Goal: Information Seeking & Learning: Learn about a topic

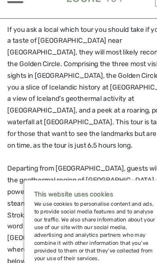
scroll to position [232, 0]
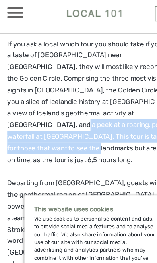
click at [95, 121] on p "If you ask a local which tour you should take if you want a taste of Iceland ne…" at bounding box center [78, 89] width 145 height 106
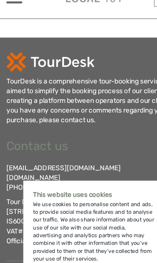
scroll to position [2219, 0]
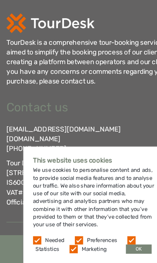
click at [109, 124] on div "Contact us info@tourdesk.io tourdesk.com +354 553 4321 Tour Desk ehf. Lækjartor…" at bounding box center [78, 170] width 145 height 92
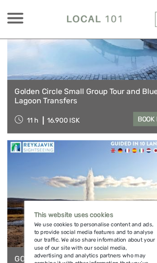
scroll to position [1692, 0]
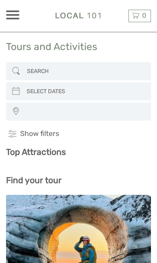
select select
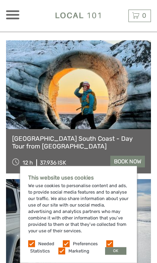
scroll to position [223, 0]
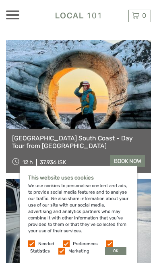
click at [120, 210] on div "This website uses cookies We use cookies to personalise content and ads, to pro…" at bounding box center [78, 214] width 117 height 97
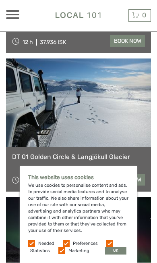
click at [117, 255] on button "OK" at bounding box center [115, 251] width 21 height 8
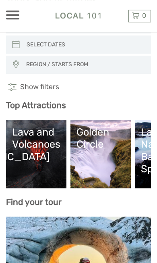
scroll to position [47, 0]
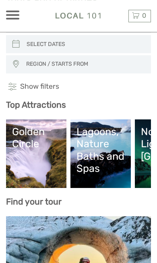
click at [134, 234] on link at bounding box center [78, 260] width 145 height 89
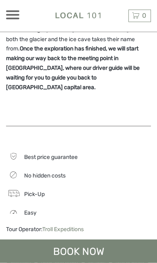
scroll to position [451, 0]
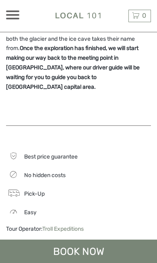
click at [113, 206] on div "Easy" at bounding box center [78, 211] width 145 height 10
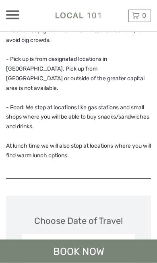
scroll to position [1031, 0]
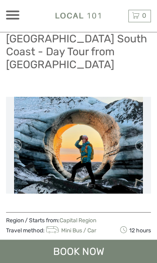
scroll to position [0, 0]
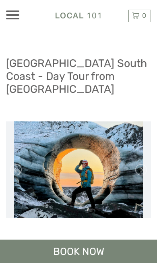
click at [17, 14] on div at bounding box center [12, 14] width 13 height 9
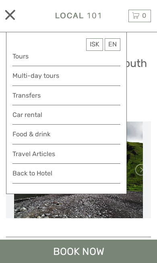
click at [32, 56] on link "Tours" at bounding box center [66, 56] width 108 height 11
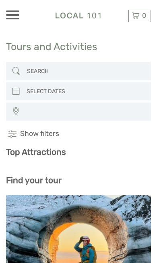
select select
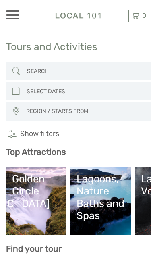
click at [105, 189] on div "Lagoons, Nature Baths and Spas" at bounding box center [101, 196] width 48 height 49
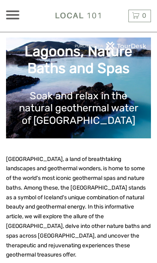
click at [98, 194] on span "[GEOGRAPHIC_DATA], a land of breathtaking landscapes and geothermal wonders, is…" at bounding box center [78, 207] width 145 height 103
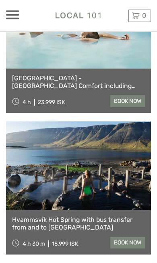
scroll to position [461, 0]
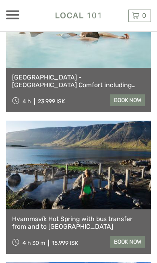
click at [84, 215] on link "Hvammsvík Hot Spring with bus transfer from and to [GEOGRAPHIC_DATA]" at bounding box center [78, 222] width 133 height 15
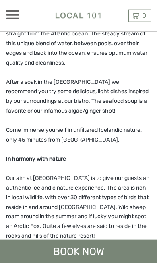
scroll to position [668, 0]
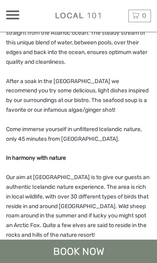
click at [116, 224] on div "Hvammsvík Hot Springs is the #1 place to visit in the world in 2023 according t…" at bounding box center [78, 17] width 145 height 765
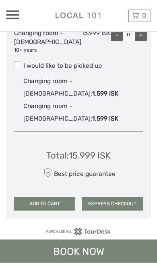
scroll to position [1765, 0]
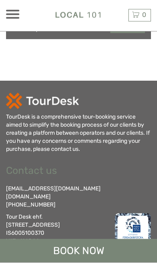
scroll to position [2129, 0]
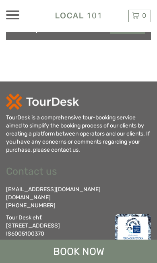
click at [18, 9] on div "ISK ISK € $ £ EN English Español Deutsch Tours Multi-day tours Transfers Car re…" at bounding box center [24, 15] width 36 height 29
click at [18, 10] on span at bounding box center [12, 11] width 13 height 2
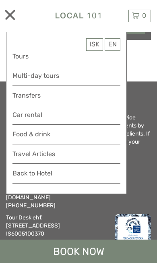
click at [56, 78] on link "Multi-day tours" at bounding box center [66, 75] width 108 height 11
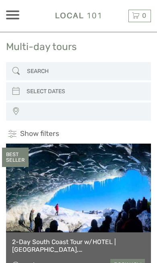
select select
click at [12, 18] on span at bounding box center [12, 19] width 13 height 2
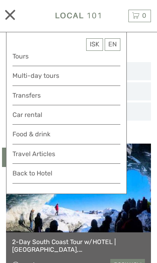
click at [37, 58] on link "Tours" at bounding box center [66, 56] width 108 height 11
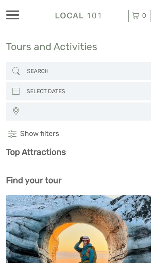
select select
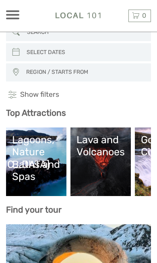
scroll to position [42, 0]
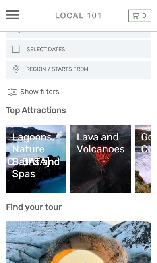
click at [89, 157] on link "Lava and Volcanoes" at bounding box center [101, 159] width 48 height 56
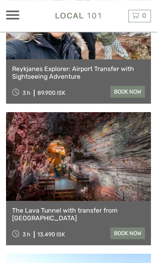
scroll to position [321, 0]
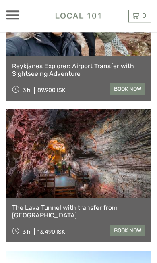
click at [93, 187] on link at bounding box center [78, 153] width 145 height 89
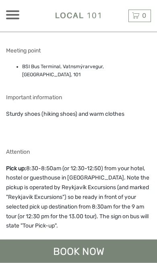
scroll to position [693, 0]
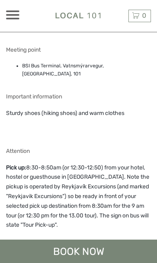
click at [124, 148] on div "Attention Pick up: 8:30-8:50am (or 12:30-12:50) from your hotel, hostel or gues…" at bounding box center [78, 202] width 145 height 109
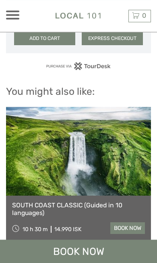
scroll to position [1495, 0]
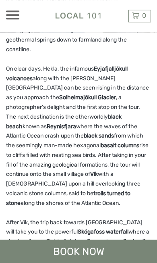
scroll to position [333, 0]
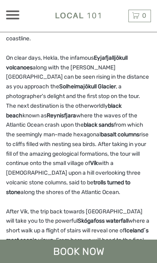
click at [130, 209] on p "After Vík, the trip back towards [GEOGRAPHIC_DATA] will take you to the powerfu…" at bounding box center [78, 250] width 145 height 86
click at [129, 209] on p "After Vík, the trip back towards Reykjavik will take you to the powerful Skógaf…" at bounding box center [78, 250] width 145 height 86
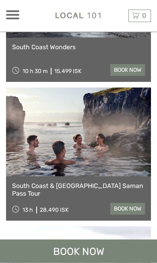
scroll to position [2125, 0]
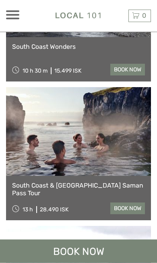
click at [111, 176] on div "South Coast & Sky Lagoon Saman Pass Tour 13 h 28.490 ISK book now" at bounding box center [78, 198] width 145 height 44
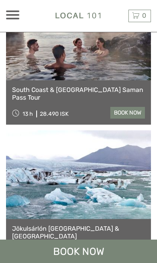
scroll to position [2158, 0]
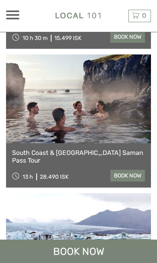
click at [117, 193] on link at bounding box center [78, 237] width 145 height 89
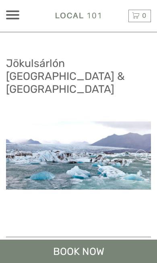
click at [118, 80] on h1 "Jökulsárlón [GEOGRAPHIC_DATA] & [GEOGRAPHIC_DATA]" at bounding box center [78, 76] width 145 height 39
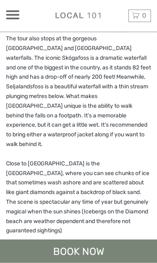
scroll to position [337, 0]
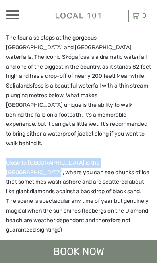
click at [134, 95] on p "The tour also stops at the gorgeous Seljalandsfoss and Skógafoss waterfalls. Th…" at bounding box center [78, 90] width 145 height 115
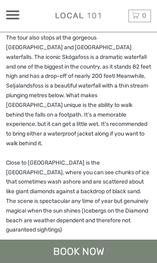
click at [137, 115] on div "The Jökulsárlón Glacier Lagoon gives a feeling of incredible tranquillity as th…" at bounding box center [78, 124] width 145 height 355
click at [138, 118] on div "The Jökulsárlón Glacier Lagoon gives a feeling of incredible tranquillity as th…" at bounding box center [78, 124] width 145 height 355
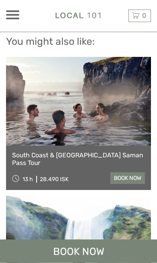
scroll to position [1644, 0]
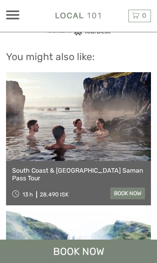
click at [85, 95] on link at bounding box center [78, 116] width 145 height 89
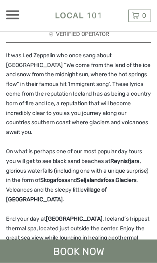
scroll to position [234, 0]
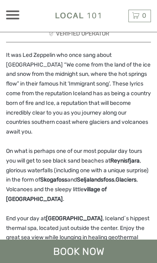
click at [112, 176] on div "It was Led Zeppelin who once sang about [GEOGRAPHIC_DATA] “We come from the lan…" at bounding box center [78, 168] width 145 height 237
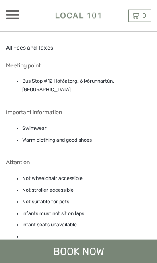
scroll to position [825, 0]
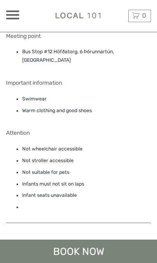
click at [140, 168] on li "Not suitable for pets" at bounding box center [86, 172] width 129 height 8
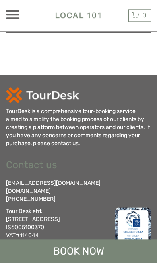
scroll to position [2123, 0]
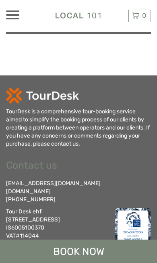
click at [106, 156] on div "Contact us info@tourdesk.io tourdesk.com +354 553 4321 Tour Desk ehf. Lækjartor…" at bounding box center [78, 202] width 145 height 92
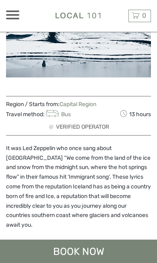
scroll to position [0, 0]
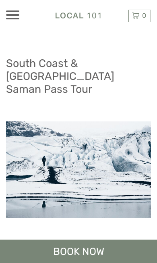
click at [106, 81] on h1 "South Coast & [GEOGRAPHIC_DATA] Saman Pass Tour" at bounding box center [78, 76] width 145 height 39
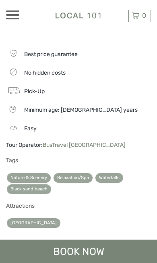
scroll to position [527, 0]
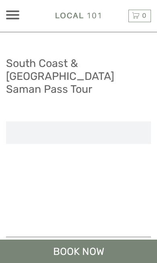
click at [15, 15] on span at bounding box center [12, 15] width 13 height 2
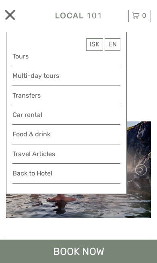
click at [27, 58] on link "Tours" at bounding box center [66, 56] width 108 height 11
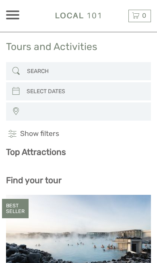
select select
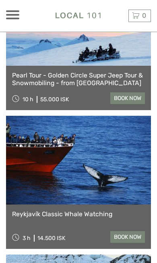
scroll to position [841, 0]
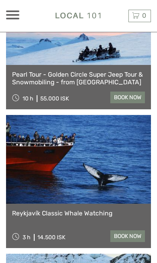
click at [130, 234] on link "book now" at bounding box center [127, 236] width 35 height 12
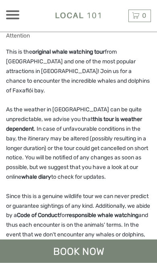
scroll to position [1014, 0]
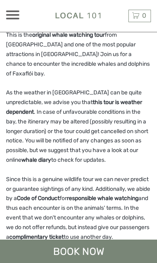
click at [118, 138] on div "Attention This is the original whale watching tour from Reykjavík and one of th…" at bounding box center [78, 153] width 145 height 274
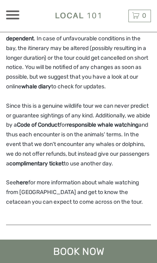
scroll to position [1101, 0]
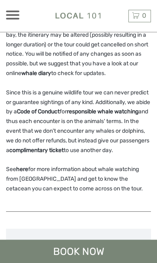
click at [109, 139] on div "Attention This is the original whale watching tour from Reykjavík and one of th…" at bounding box center [78, 66] width 145 height 274
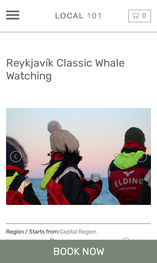
scroll to position [0, 0]
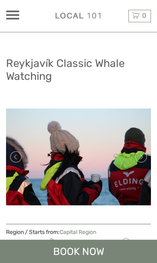
click at [118, 232] on div "Region / Starts from: Capital Region Travel method: Boat 3 hours" at bounding box center [78, 237] width 145 height 19
click at [90, 242] on div "BOOK NOW" at bounding box center [78, 250] width 157 height 23
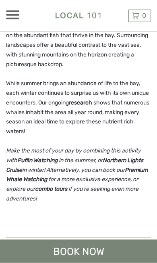
scroll to position [375, 0]
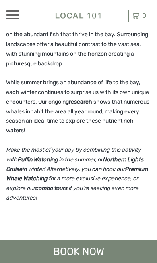
click at [141, 193] on div "Venture into Faxaflói bay with our expert crew and specially trained marine bio…" at bounding box center [78, 62] width 145 height 333
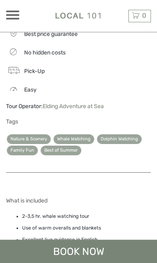
scroll to position [609, 0]
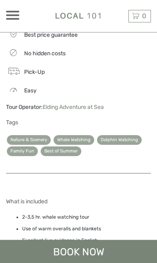
click at [135, 198] on div "What is included 2-3,5 hr. whale watching tour Use of warm overalls and blanket…" at bounding box center [78, 257] width 145 height 119
click at [125, 198] on div "What is included 2-3,5 hr. whale watching tour Use of warm overalls and blanket…" at bounding box center [78, 257] width 145 height 119
click at [123, 164] on div at bounding box center [78, 178] width 145 height 1049
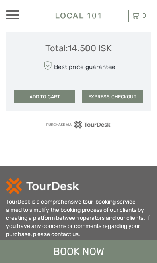
scroll to position [0, 0]
click at [16, 16] on div at bounding box center [12, 14] width 13 height 9
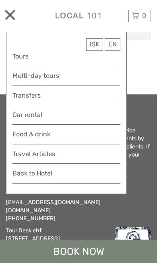
scroll to position [1807, 0]
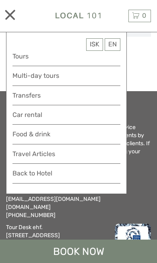
click at [51, 151] on link "Travel Articles" at bounding box center [66, 155] width 108 height 15
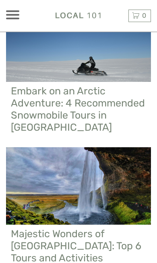
scroll to position [524, 0]
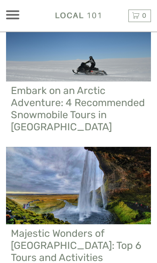
click at [135, 152] on div at bounding box center [78, 185] width 147 height 77
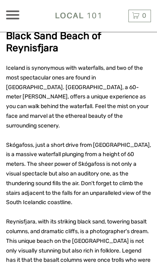
scroll to position [1141, 0]
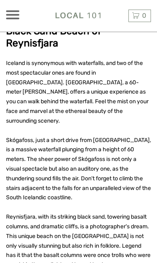
click at [132, 213] on span "Reynisfjara, with its striking black sand, towering basalt columns, and dramati…" at bounding box center [78, 240] width 145 height 55
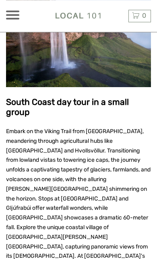
scroll to position [1431, 0]
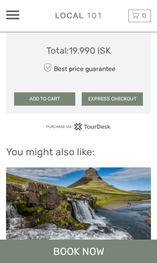
scroll to position [1706, 0]
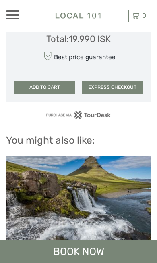
click at [16, 11] on span at bounding box center [12, 11] width 13 height 2
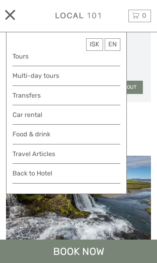
click at [56, 154] on link "Travel Articles" at bounding box center [66, 155] width 108 height 15
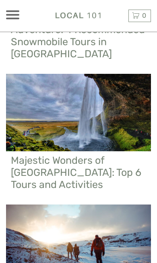
scroll to position [597, 0]
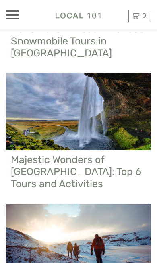
click at [111, 158] on h2 "Majestic Wonders of [GEOGRAPHIC_DATA]: Top 6 Tours and Activities" at bounding box center [78, 171] width 135 height 36
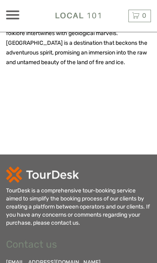
scroll to position [3006, 0]
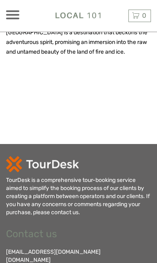
click at [10, 5] on div "ISK ISK € $ £ EN English Español Deutsch Tours Multi-day tours Transfers Car re…" at bounding box center [24, 15] width 36 height 29
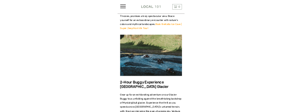
scroll to position [2320, 0]
